Goal: Complete application form

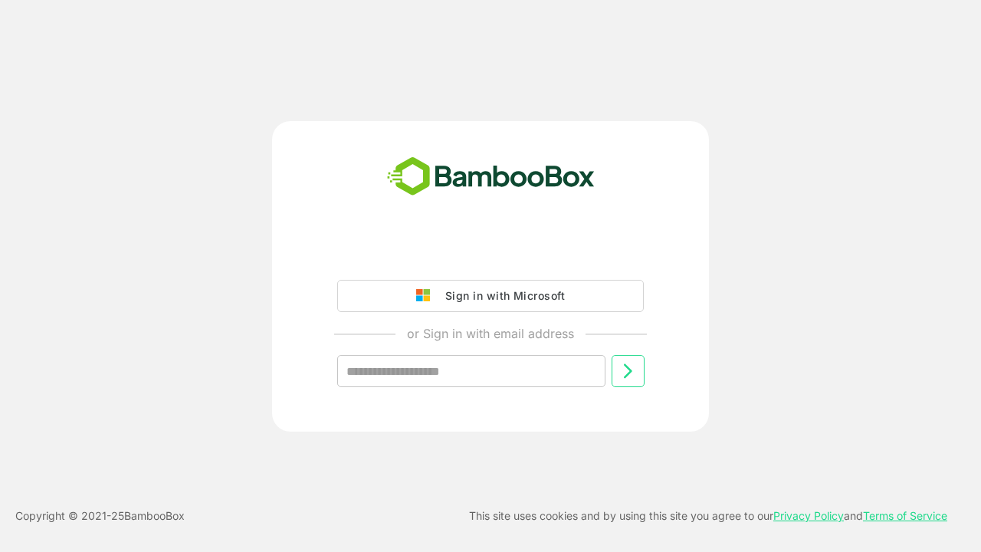
type input "**********"
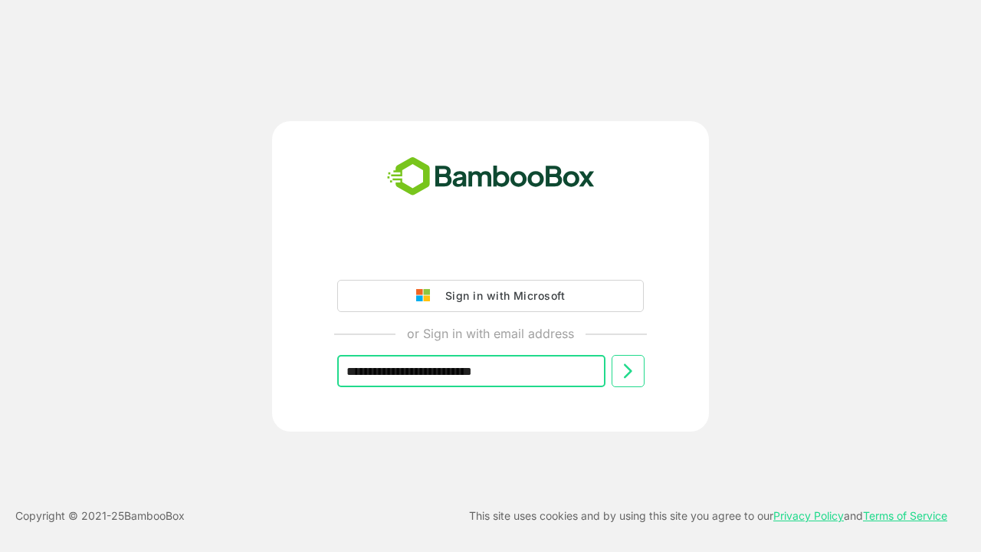
click at [628, 371] on icon at bounding box center [627, 371] width 18 height 18
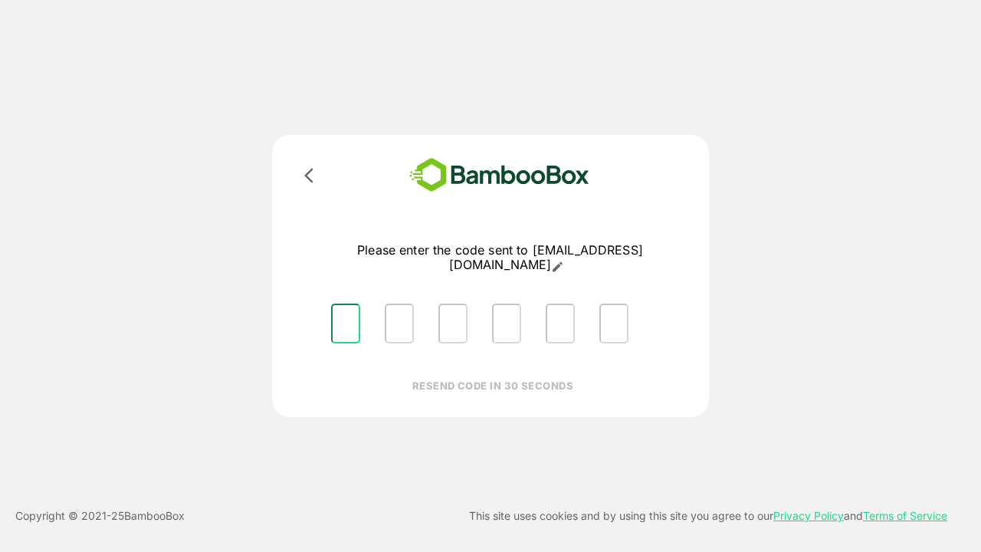
type input "*"
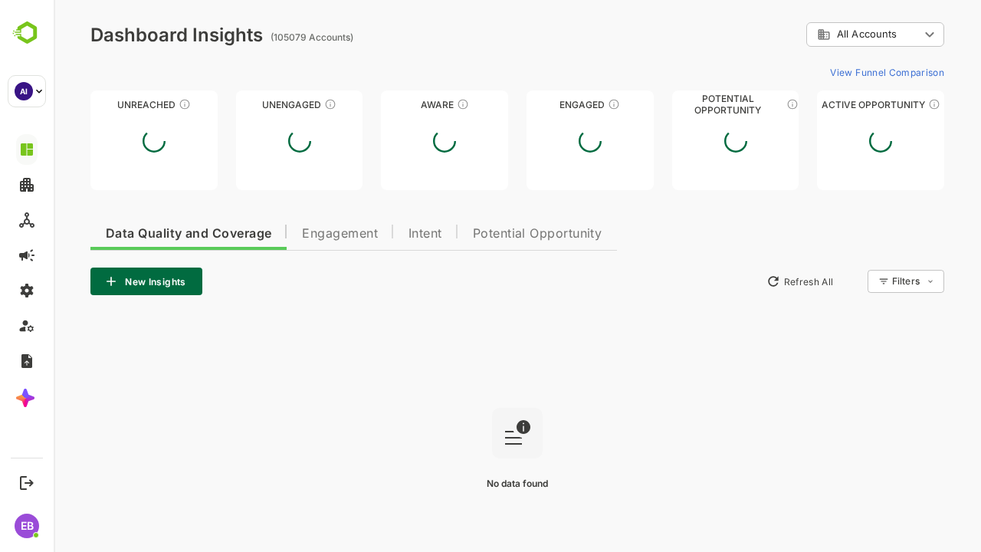
type input "**********"
